Goal: Task Accomplishment & Management: Use online tool/utility

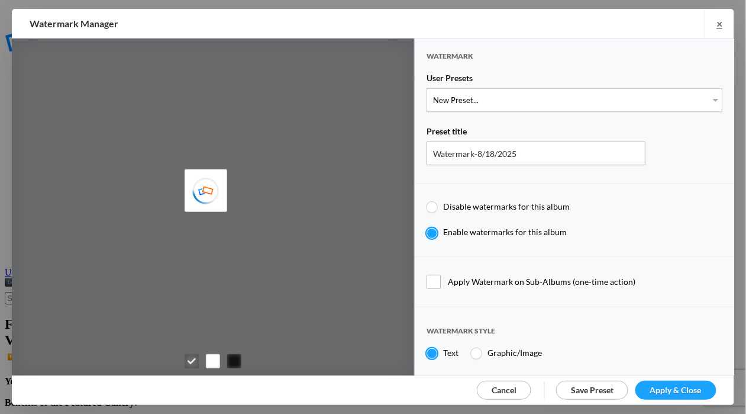
type input "Cheryl Pursell"
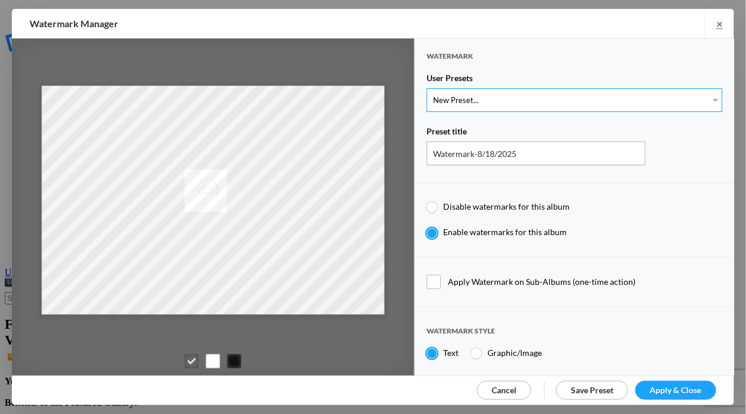
click at [708, 98] on select "New Preset... WhiteCPwatermark BlackCPwatermark capBLACK CAPWHITE GIFWHITE GIFB…" at bounding box center [575, 100] width 296 height 24
select select "2: Object"
click at [427, 88] on select "New Preset... WhiteCPwatermark BlackCPwatermark capBLACK CAPWHITE GIFWHITE GIFB…" at bounding box center [575, 100] width 296 height 24
type input "BlackCPwatermark"
radio input "false"
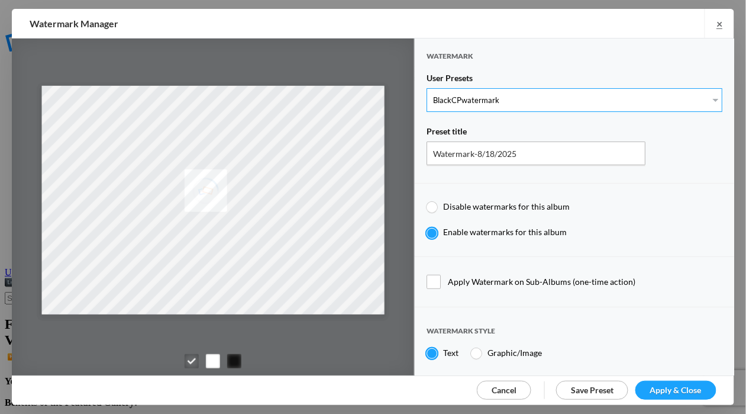
radio input "true"
type input "41"
radio input "true"
radio input "false"
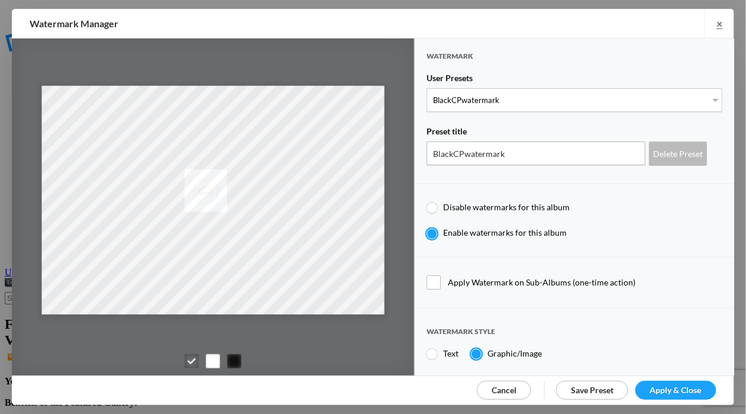
click at [692, 390] on span "Apply & Close" at bounding box center [675, 390] width 51 height 10
